Goal: Task Accomplishment & Management: Complete application form

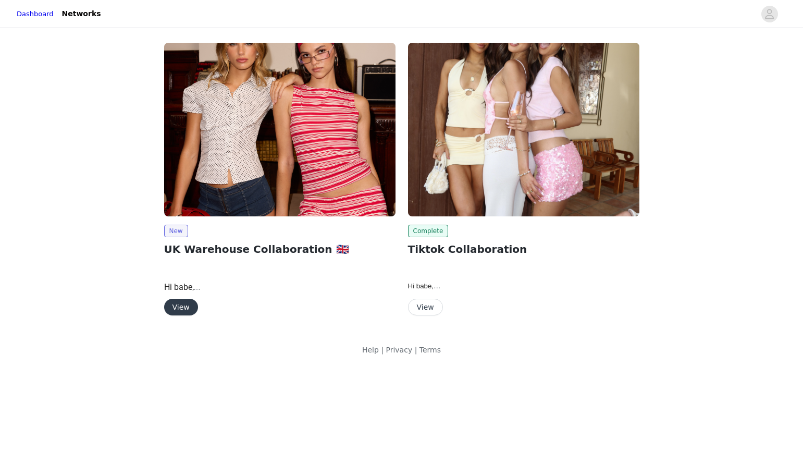
click at [177, 321] on div "New UK Warehouse Collaboration 🇬🇧 Hi babe, We’re so excited that the Edikted wa…" at bounding box center [280, 180] width 244 height 289
click at [180, 313] on button "View" at bounding box center [181, 307] width 34 height 17
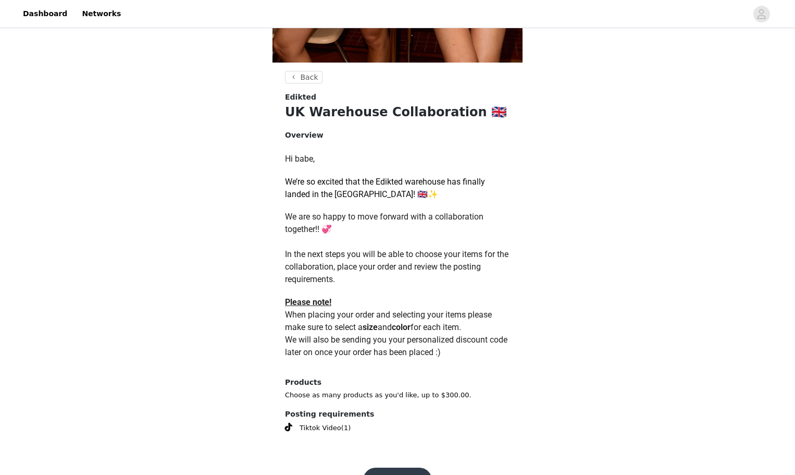
scroll to position [373, 0]
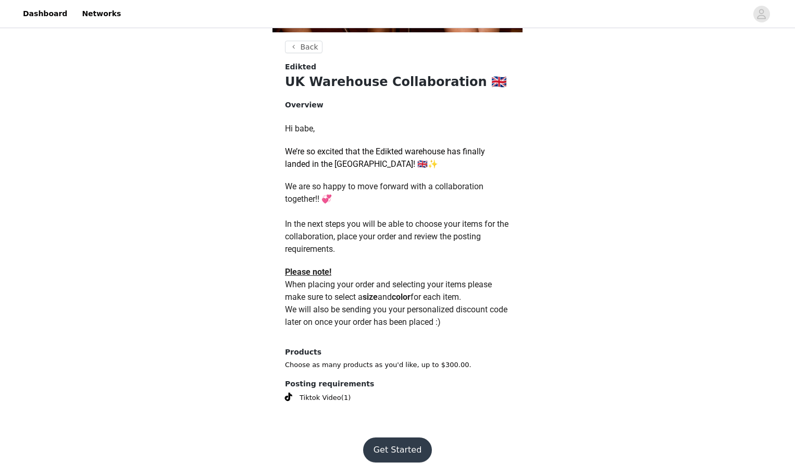
click at [387, 448] on button "Get Started" at bounding box center [397, 449] width 69 height 25
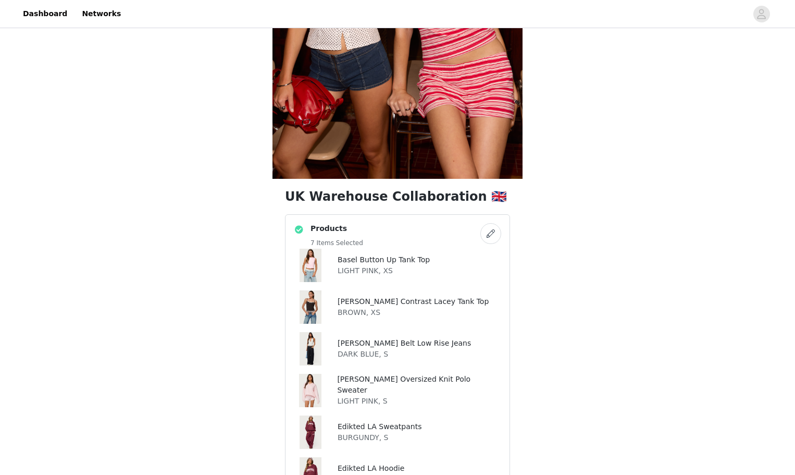
scroll to position [417, 0]
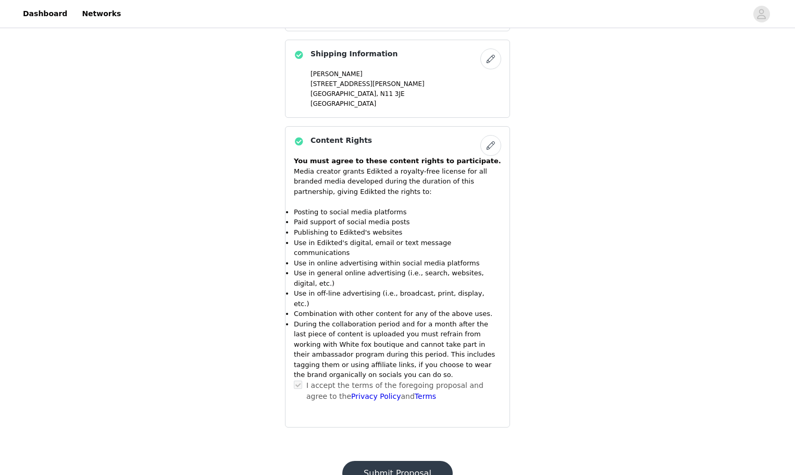
click at [369, 461] on button "Submit Proposal" at bounding box center [397, 473] width 110 height 25
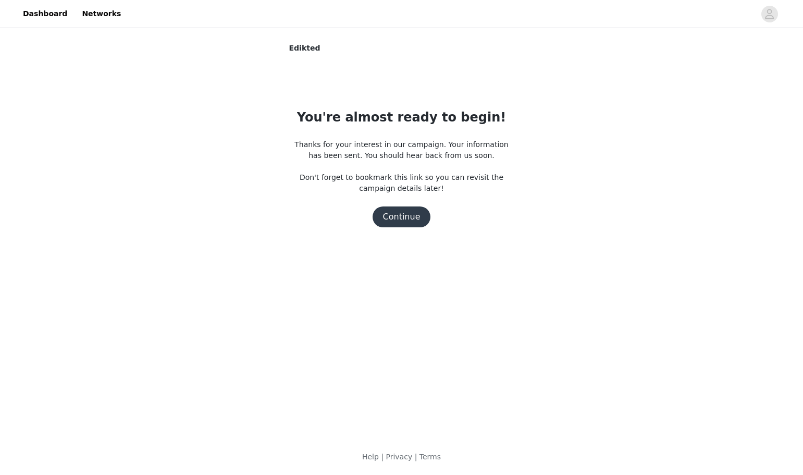
click at [410, 213] on button "Continue" at bounding box center [402, 216] width 58 height 21
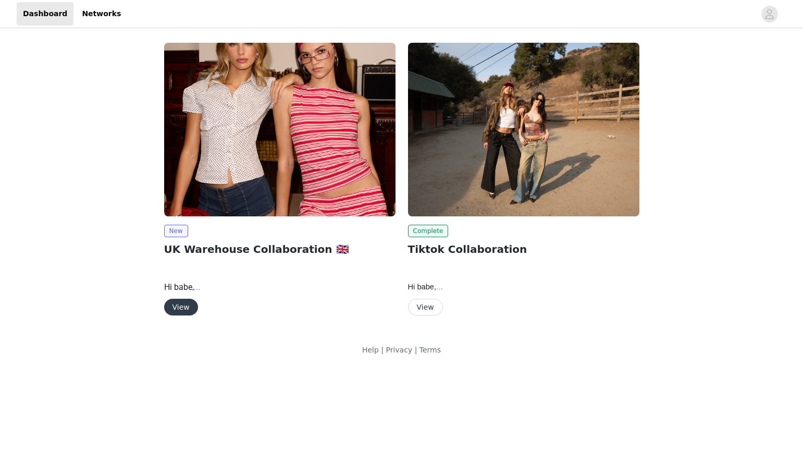
click at [186, 308] on button "View" at bounding box center [181, 307] width 34 height 17
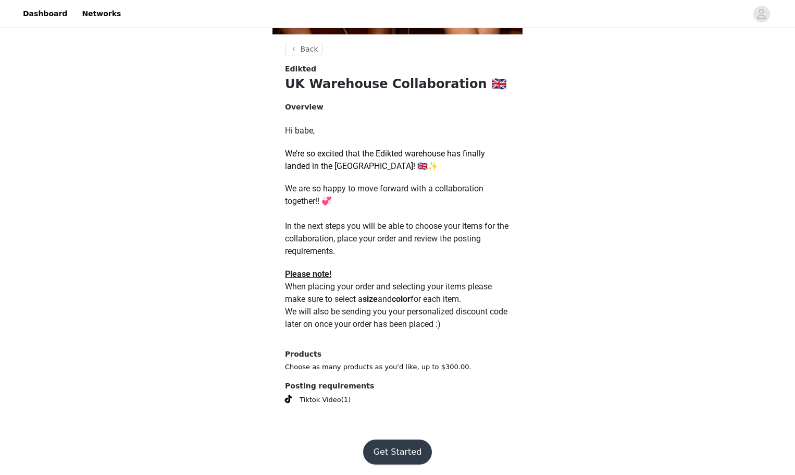
scroll to position [373, 0]
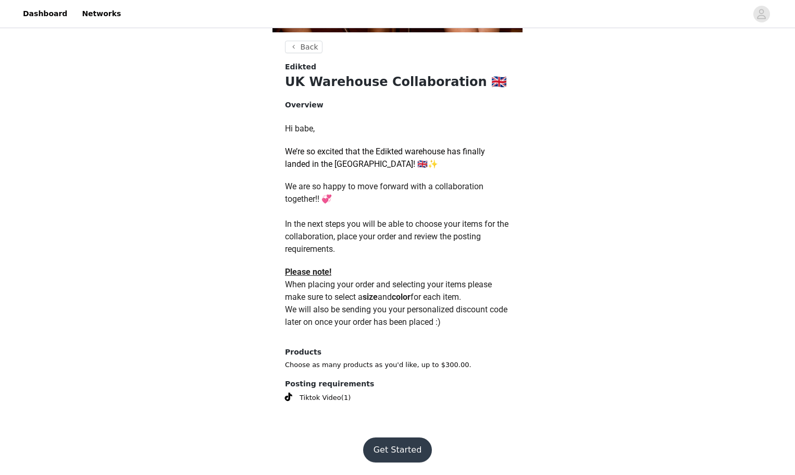
click at [399, 442] on button "Get Started" at bounding box center [397, 449] width 69 height 25
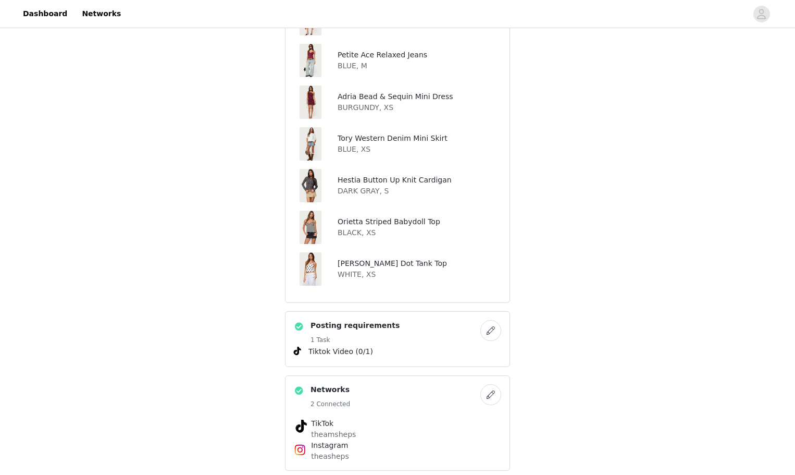
scroll to position [417, 0]
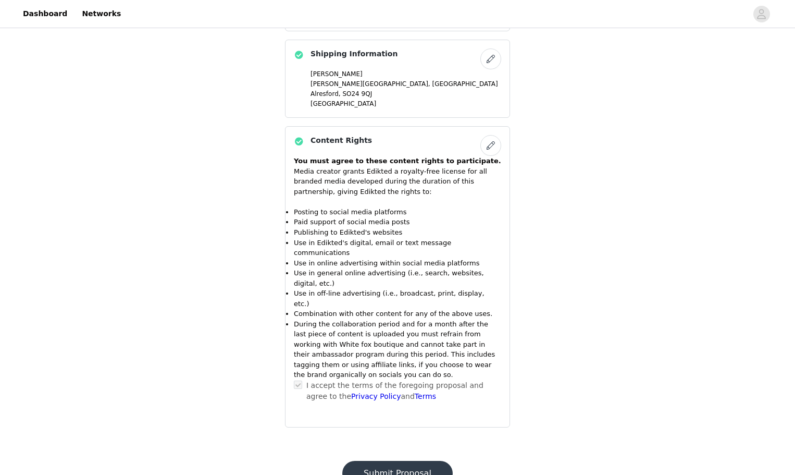
click at [396, 461] on button "Submit Proposal" at bounding box center [397, 473] width 110 height 25
